Goal: Transaction & Acquisition: Book appointment/travel/reservation

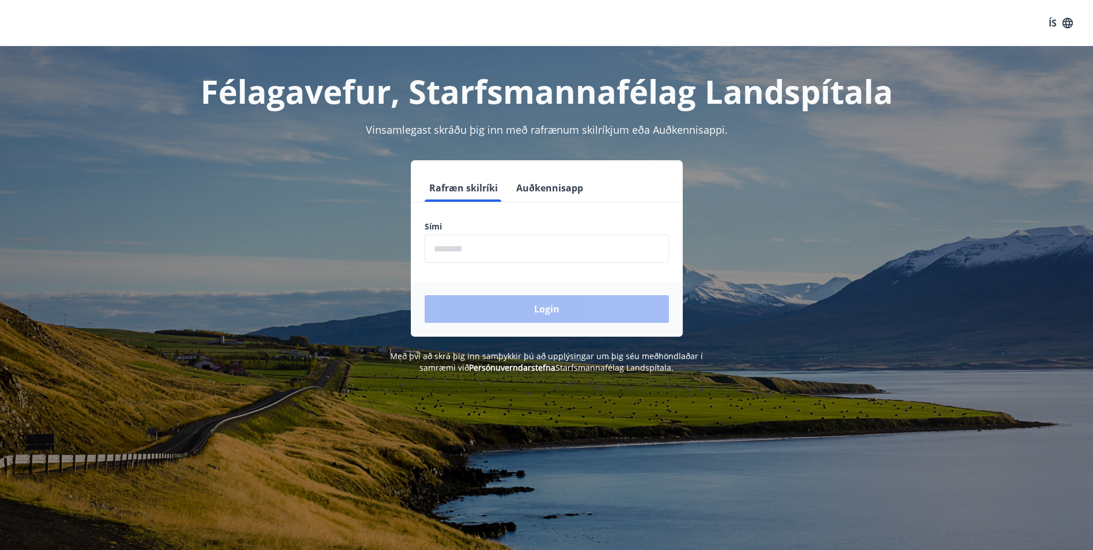
click at [487, 240] on input "phone" at bounding box center [547, 249] width 244 height 28
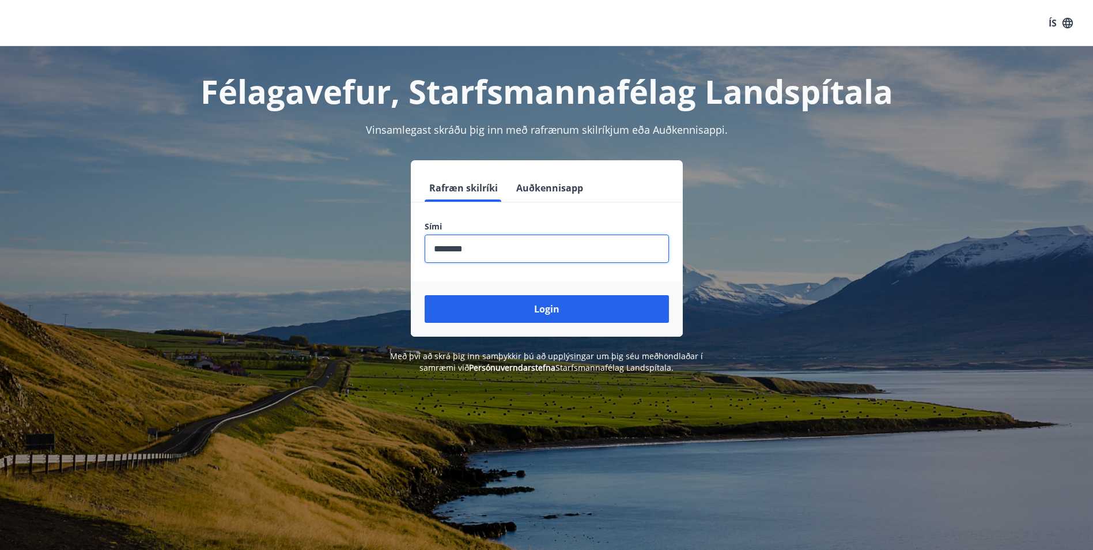
type input "********"
click at [425, 295] on button "Login" at bounding box center [547, 309] width 244 height 28
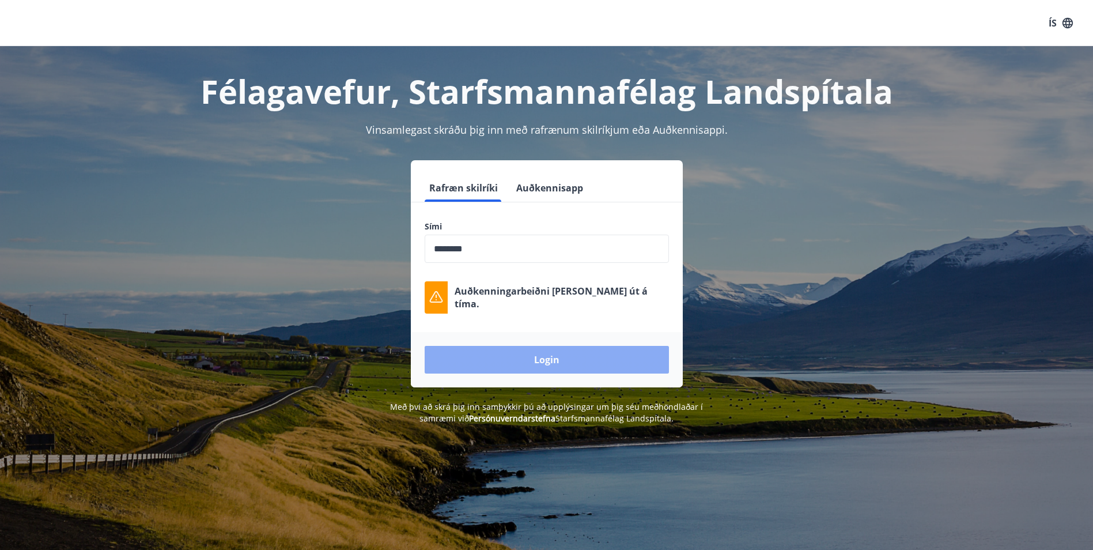
click at [550, 360] on button "Login" at bounding box center [547, 360] width 244 height 28
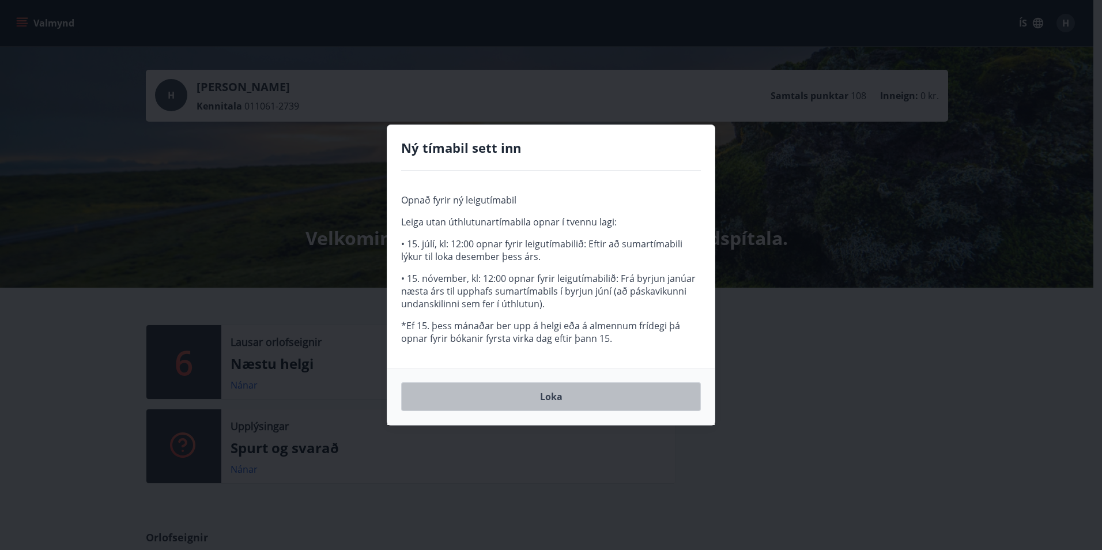
click at [554, 396] on button "Loka" at bounding box center [551, 396] width 300 height 29
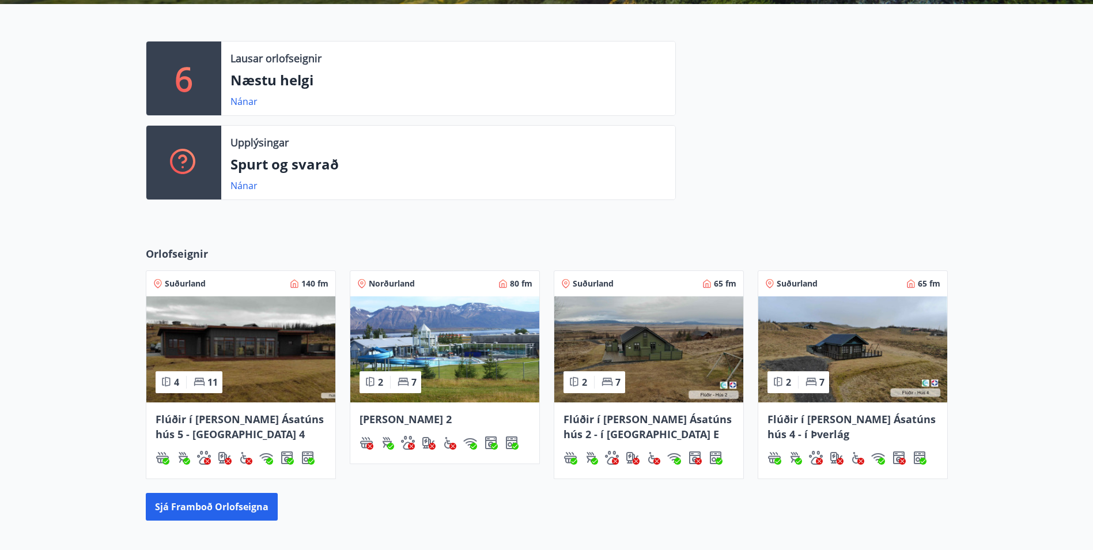
scroll to position [288, 0]
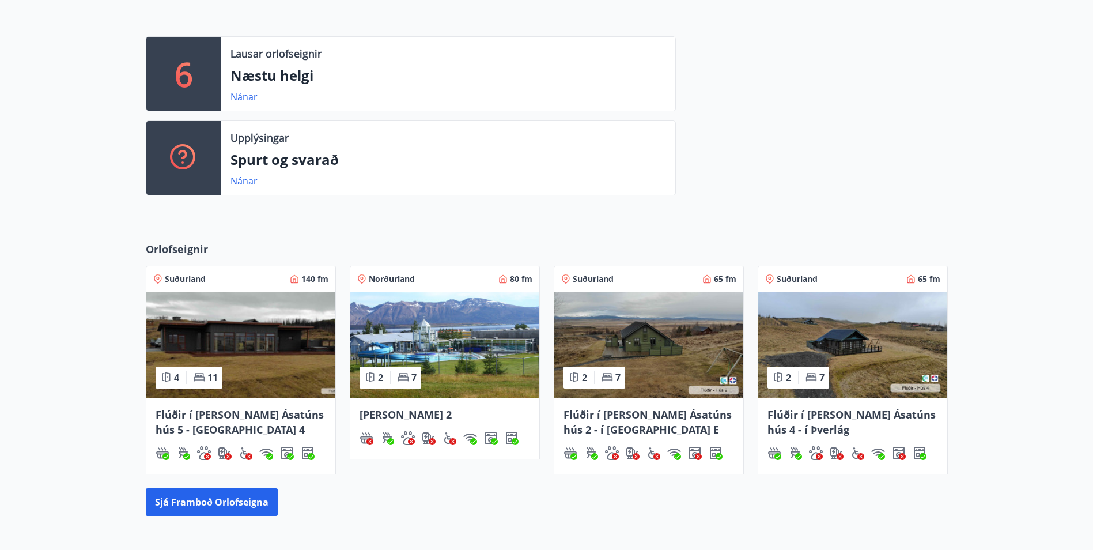
click at [435, 415] on span "Dalvík - Lynghólar 2" at bounding box center [406, 414] width 92 height 14
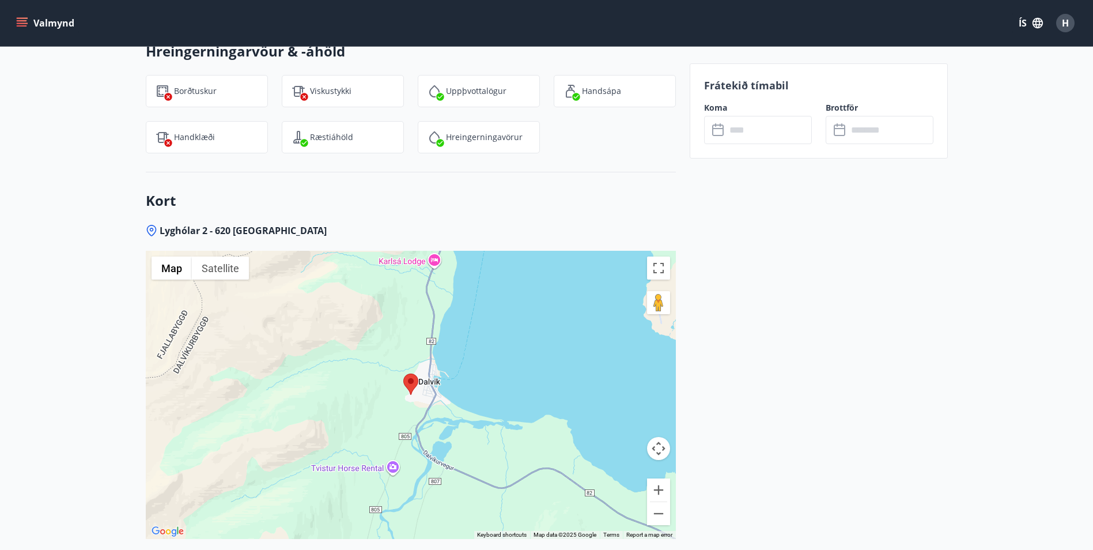
scroll to position [1614, 0]
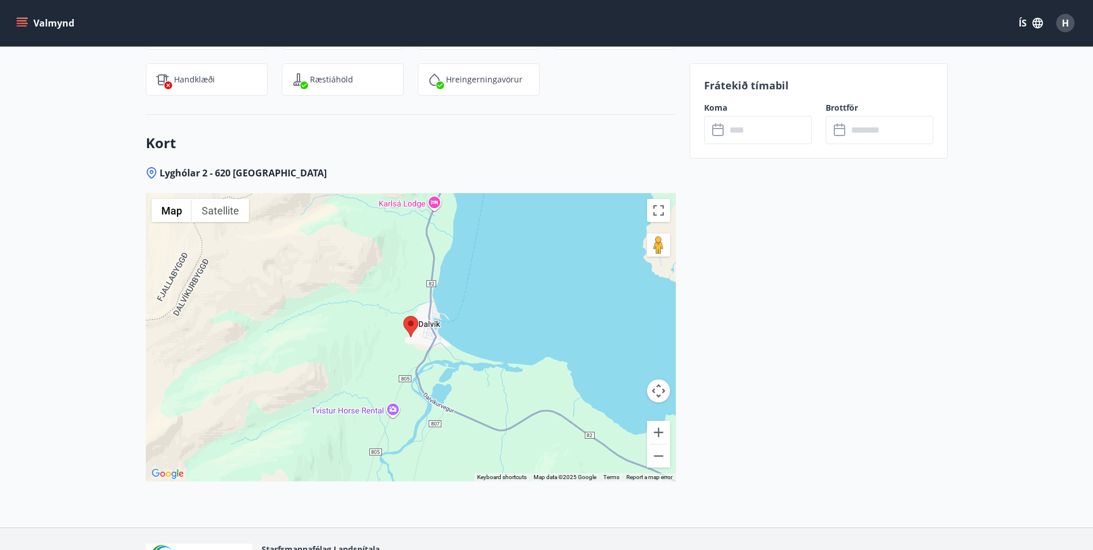
click at [414, 316] on img at bounding box center [410, 326] width 15 height 21
